Goal: Information Seeking & Learning: Learn about a topic

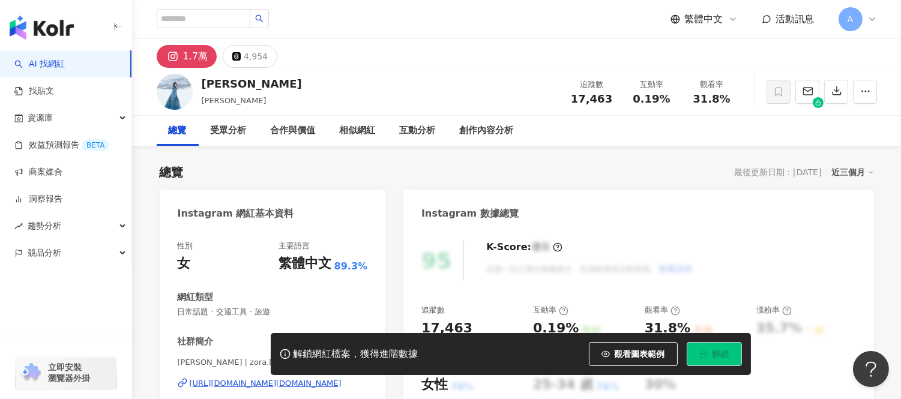
click at [464, 64] on div "1.7萬 4,954" at bounding box center [517, 53] width 768 height 29
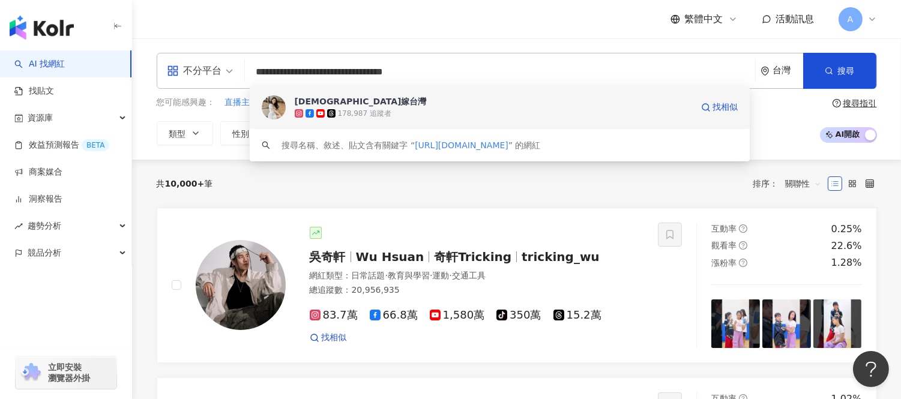
click at [382, 109] on div "178,987 追蹤者" at bounding box center [364, 114] width 53 height 10
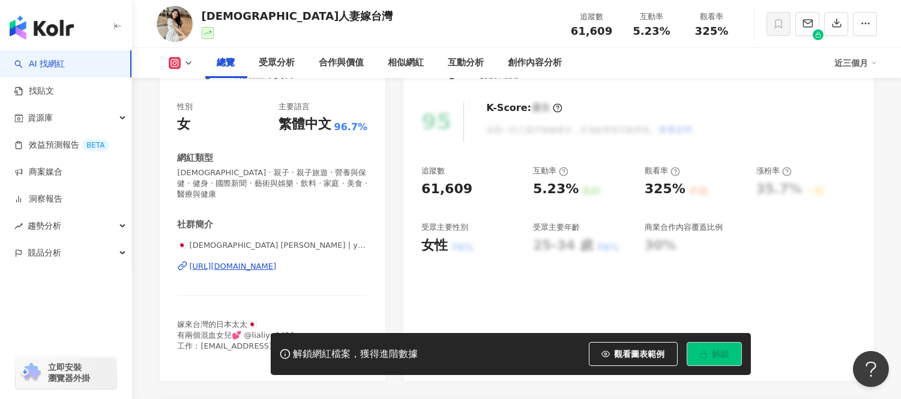
scroll to position [133, 0]
